Goal: Task Accomplishment & Management: Manage account settings

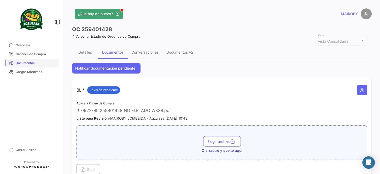
scroll to position [214, 0]
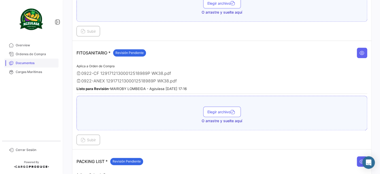
click at [46, 61] on span "Documentos" at bounding box center [36, 63] width 41 height 5
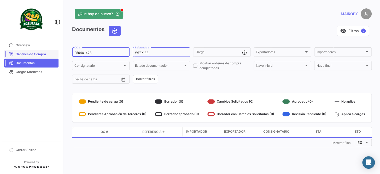
drag, startPoint x: 106, startPoint y: 51, endPoint x: 55, endPoint y: 54, distance: 51.3
click at [55, 54] on mat-sidenav-container "Overview Órdenes de Compra Documentos Cargas Marítimas Cerrar Sesión ¿Qué hay d…" at bounding box center [190, 87] width 380 height 174
click at [197, 78] on form "259401428 OC # WEEK 38 Referencia # Carga Exportadores Exportadores Importadore…" at bounding box center [222, 66] width 300 height 38
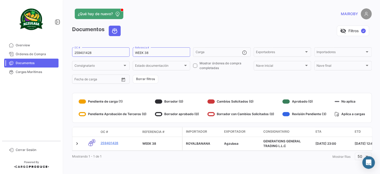
scroll to position [3, 0]
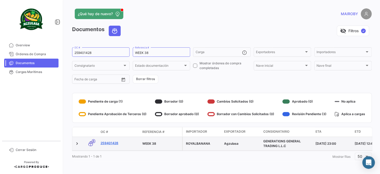
click at [108, 141] on link "259401428" at bounding box center [120, 143] width 38 height 5
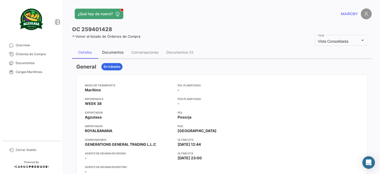
click at [116, 54] on div "Documentos" at bounding box center [112, 52] width 21 height 4
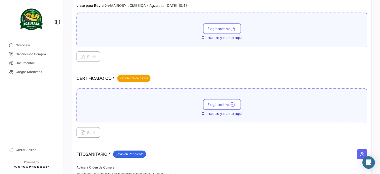
scroll to position [119, 0]
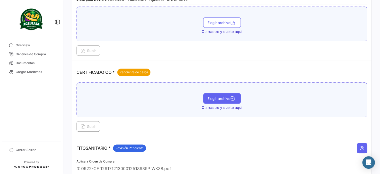
click at [223, 94] on button "Elegir archivo" at bounding box center [222, 98] width 38 height 10
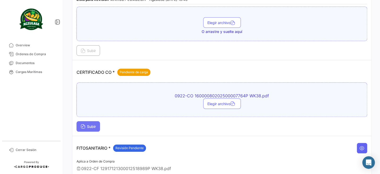
click at [94, 125] on span "Subir" at bounding box center [88, 126] width 15 height 4
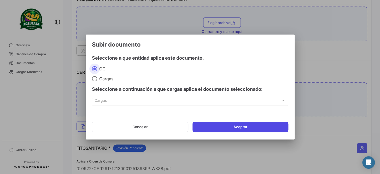
click at [247, 130] on button "Aceptar" at bounding box center [241, 126] width 96 height 10
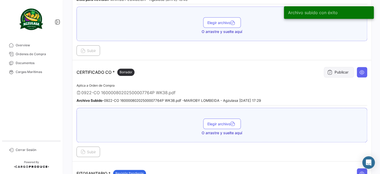
click at [330, 74] on button "Publicar" at bounding box center [339, 72] width 30 height 10
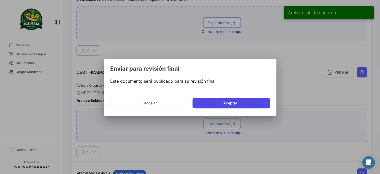
click at [207, 102] on button "Aceptar" at bounding box center [232, 103] width 78 height 10
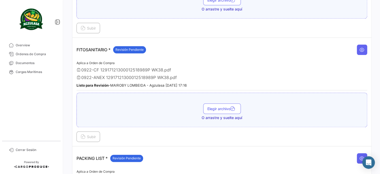
scroll to position [237, 0]
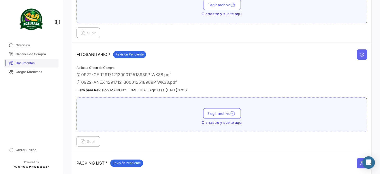
click at [34, 61] on span "Documentos" at bounding box center [36, 63] width 41 height 5
